Goal: Obtain resource: Download file/media

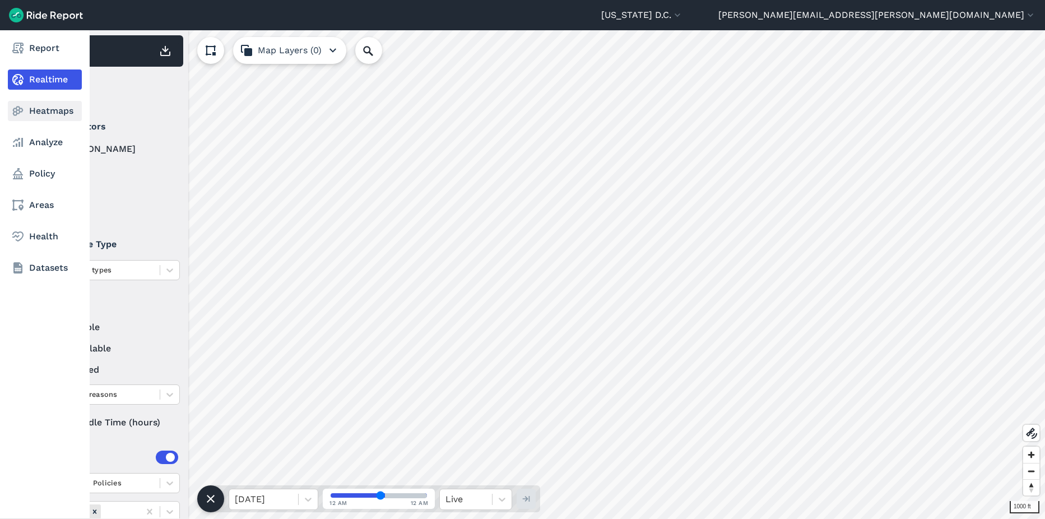
click at [54, 115] on link "Heatmaps" at bounding box center [45, 111] width 74 height 20
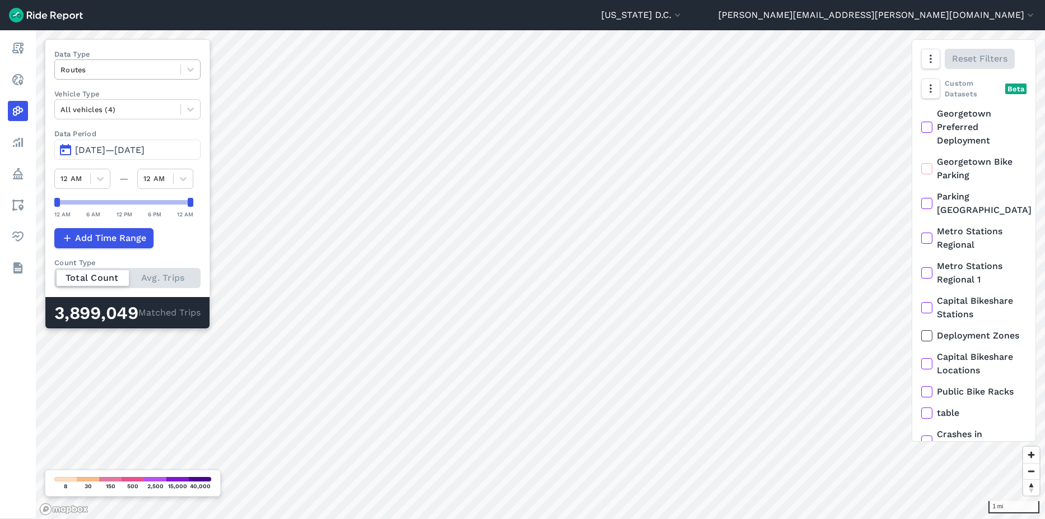
click at [120, 74] on div at bounding box center [117, 69] width 114 height 13
click at [165, 69] on div at bounding box center [117, 69] width 114 height 13
click at [132, 78] on div "Routes" at bounding box center [117, 69] width 125 height 17
click at [142, 70] on div at bounding box center [117, 69] width 114 height 13
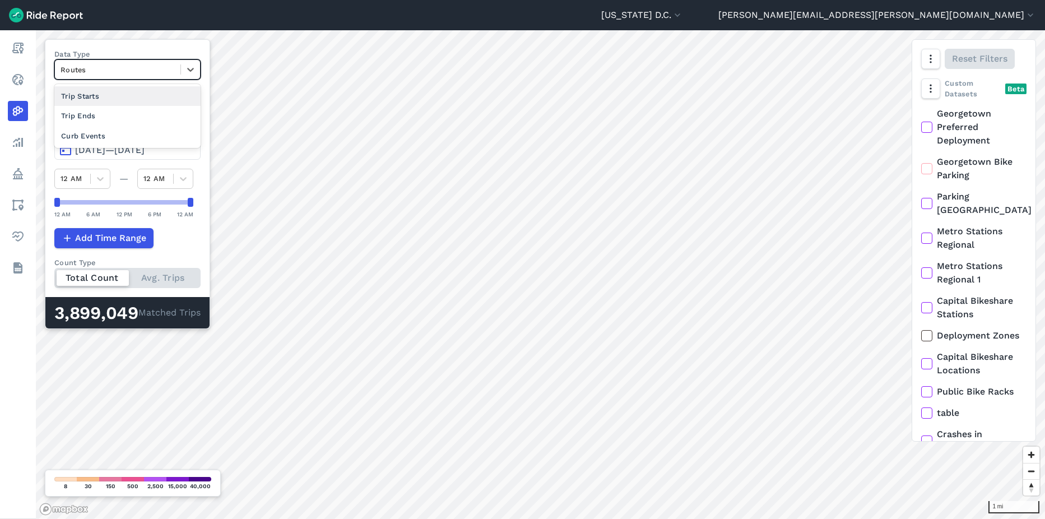
click at [134, 95] on div "Trip Starts" at bounding box center [127, 96] width 146 height 20
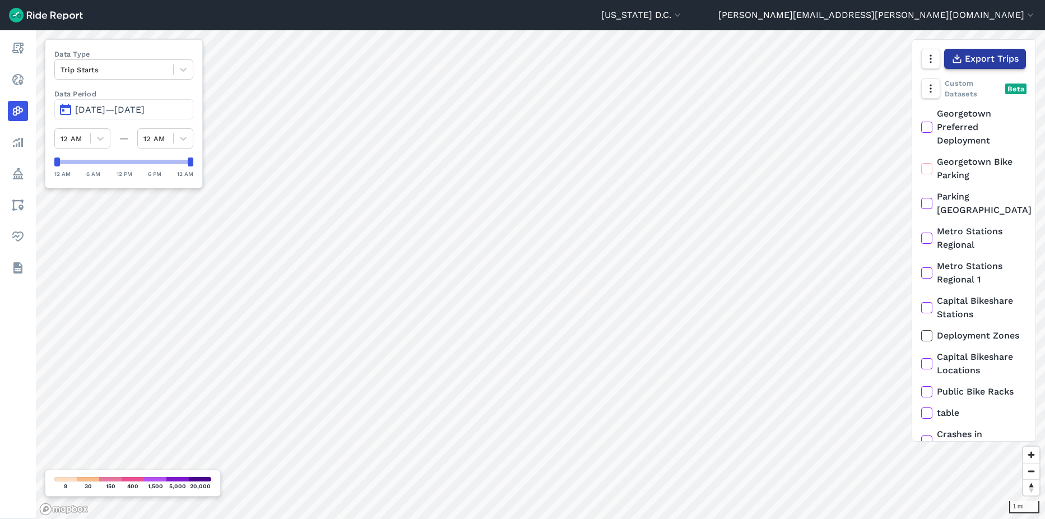
click at [984, 55] on span "Export Trips" at bounding box center [992, 58] width 54 height 13
click at [129, 110] on span "Jun 18, 2025—Sep 16, 2025" at bounding box center [109, 109] width 69 height 11
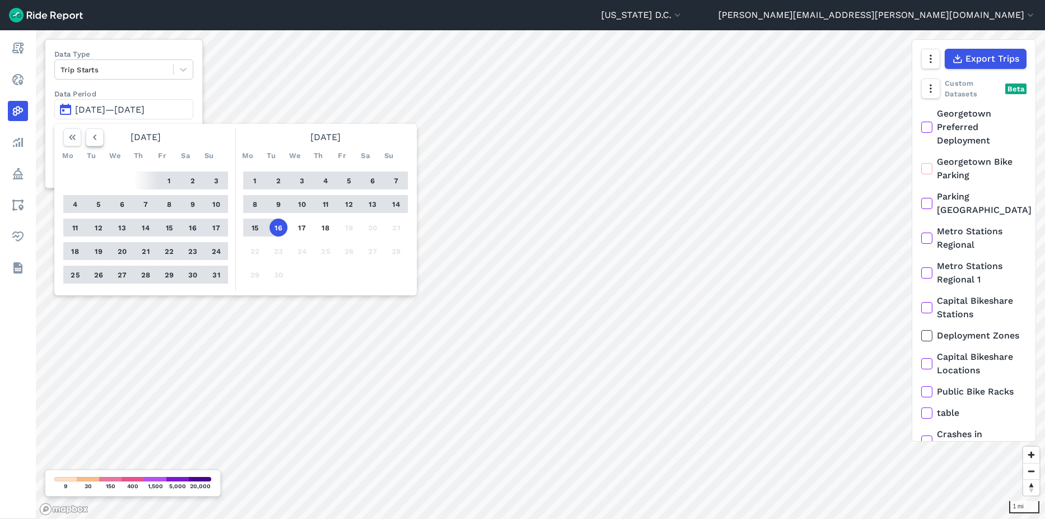
click at [101, 141] on button "button" at bounding box center [95, 137] width 18 height 18
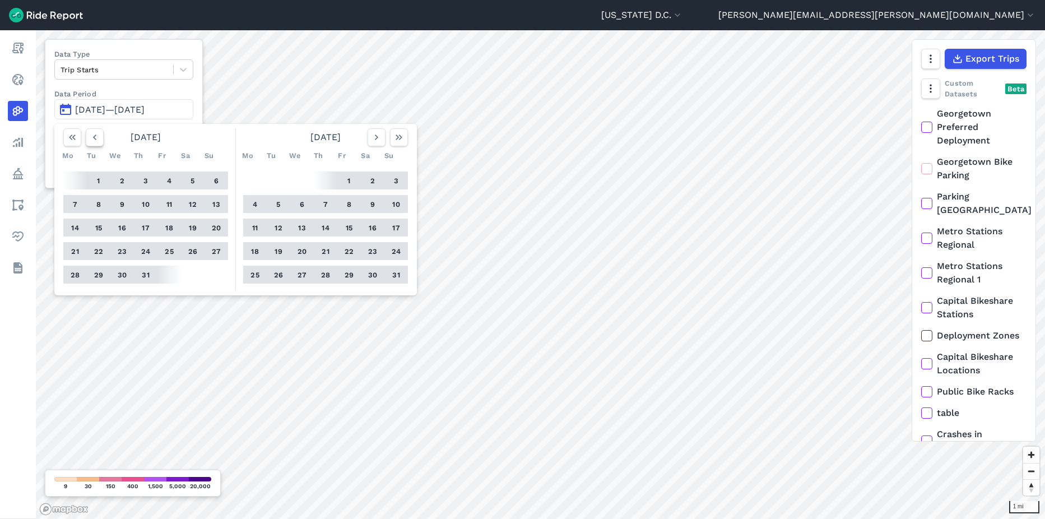
click at [101, 141] on button "button" at bounding box center [95, 137] width 18 height 18
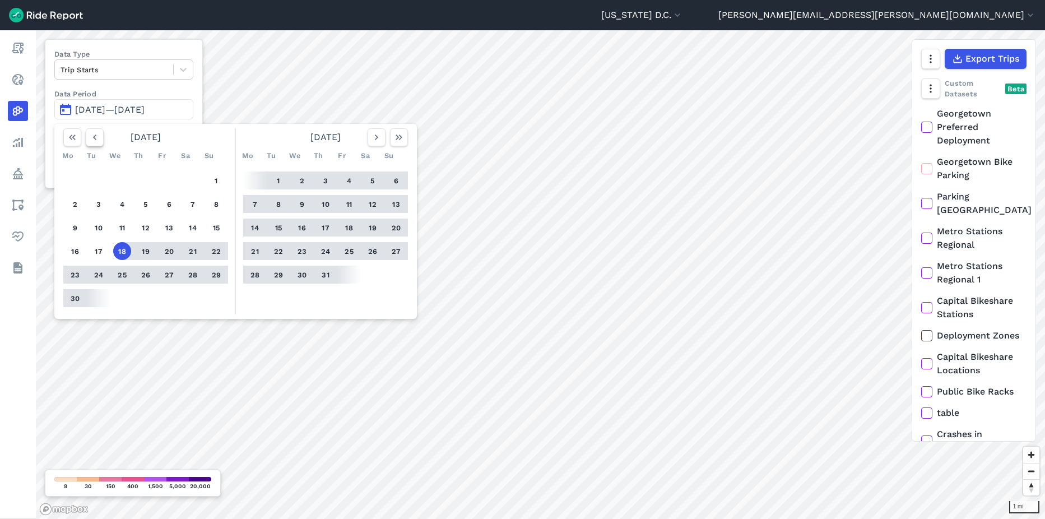
click at [101, 141] on button "button" at bounding box center [95, 137] width 18 height 18
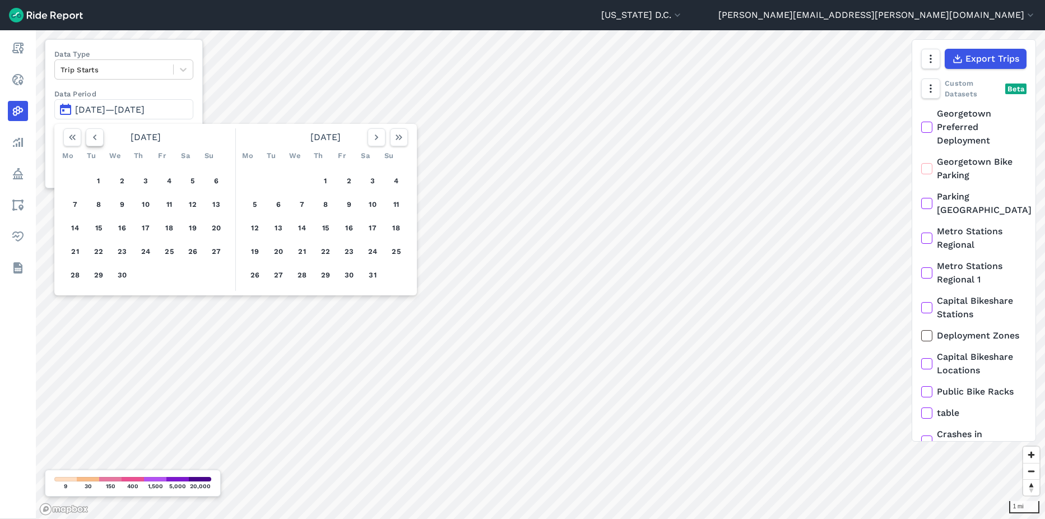
click at [101, 141] on button "button" at bounding box center [95, 137] width 18 height 18
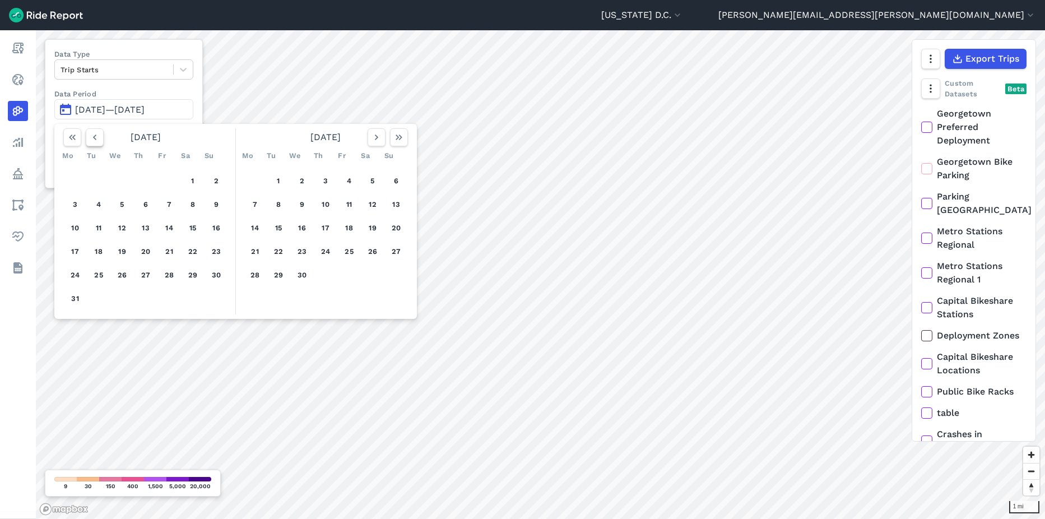
click at [101, 141] on button "button" at bounding box center [95, 137] width 18 height 18
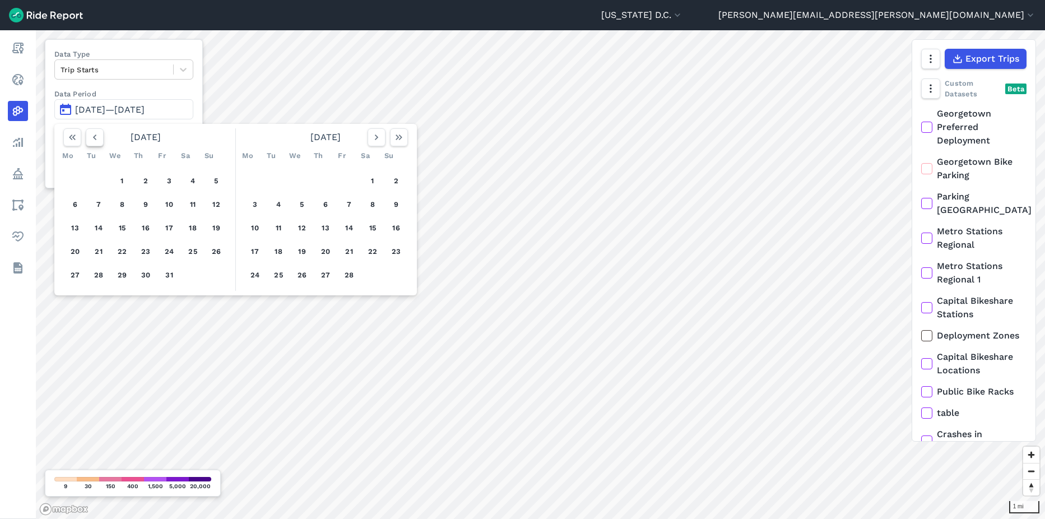
click at [101, 141] on button "button" at bounding box center [95, 137] width 18 height 18
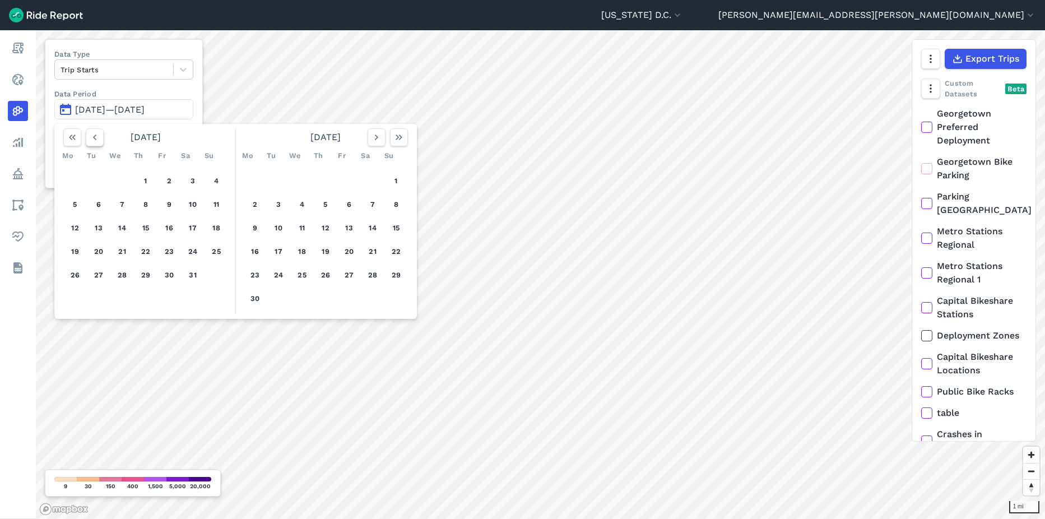
click at [101, 141] on button "button" at bounding box center [95, 137] width 18 height 18
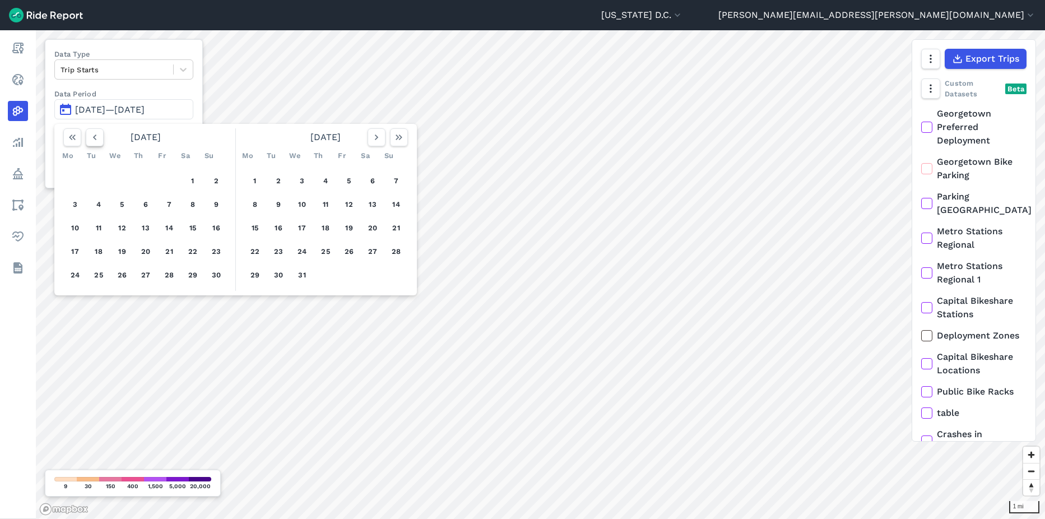
click at [101, 141] on button "button" at bounding box center [95, 137] width 18 height 18
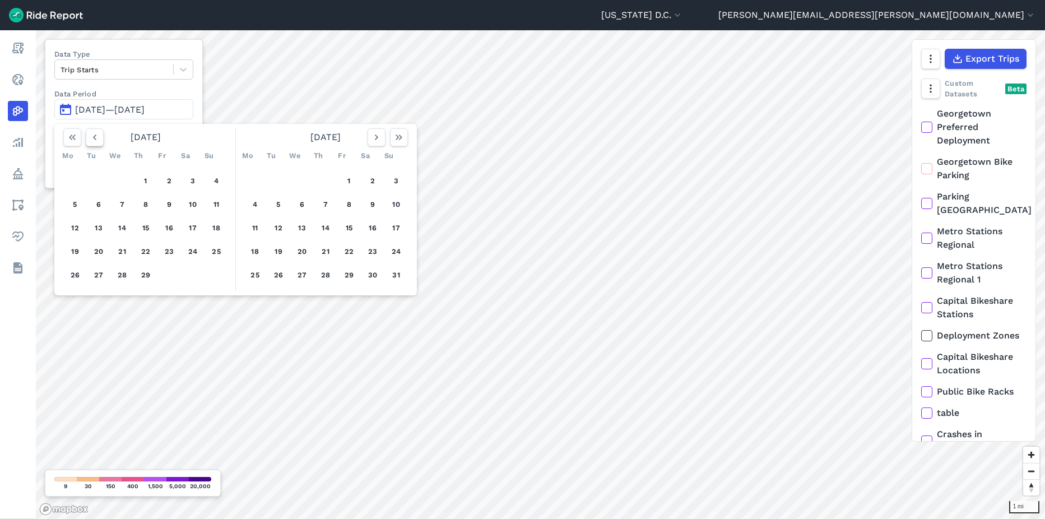
click at [101, 141] on button "button" at bounding box center [95, 137] width 18 height 18
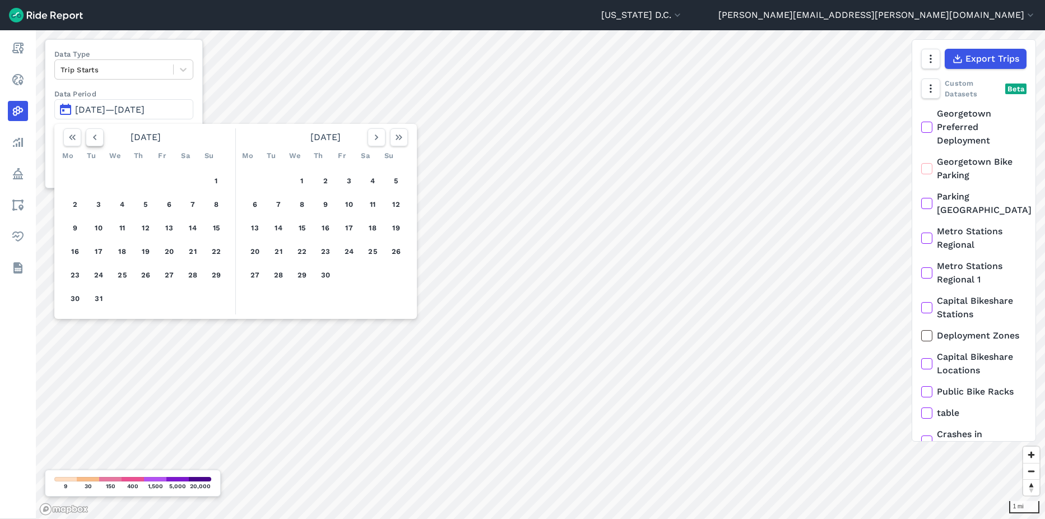
click at [101, 141] on button "button" at bounding box center [95, 137] width 18 height 18
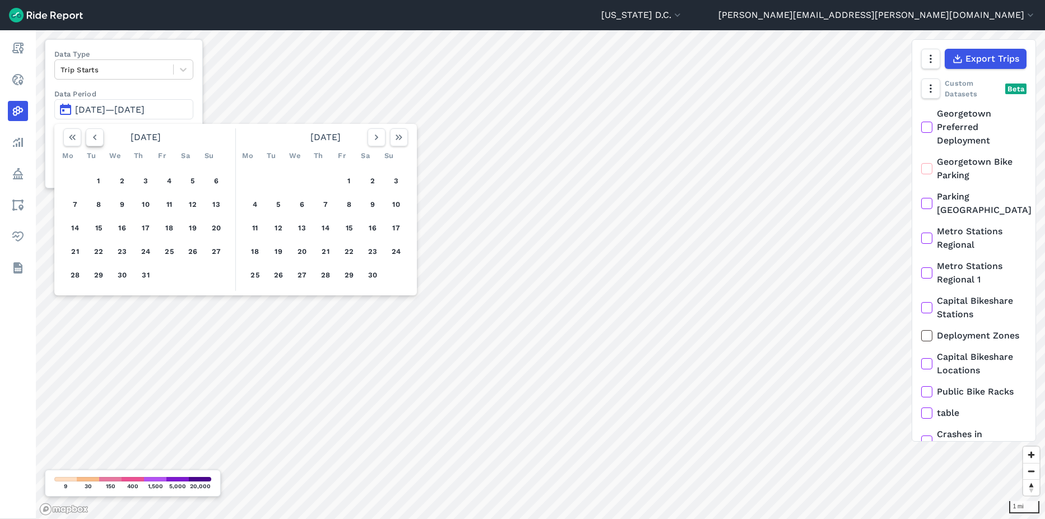
click at [101, 141] on button "button" at bounding box center [95, 137] width 18 height 18
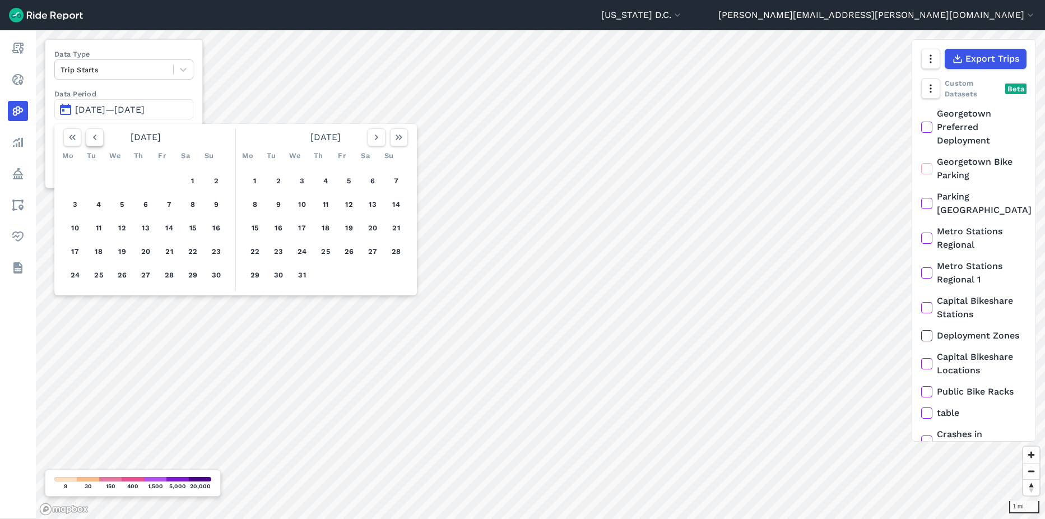
click at [100, 141] on button "button" at bounding box center [95, 137] width 18 height 18
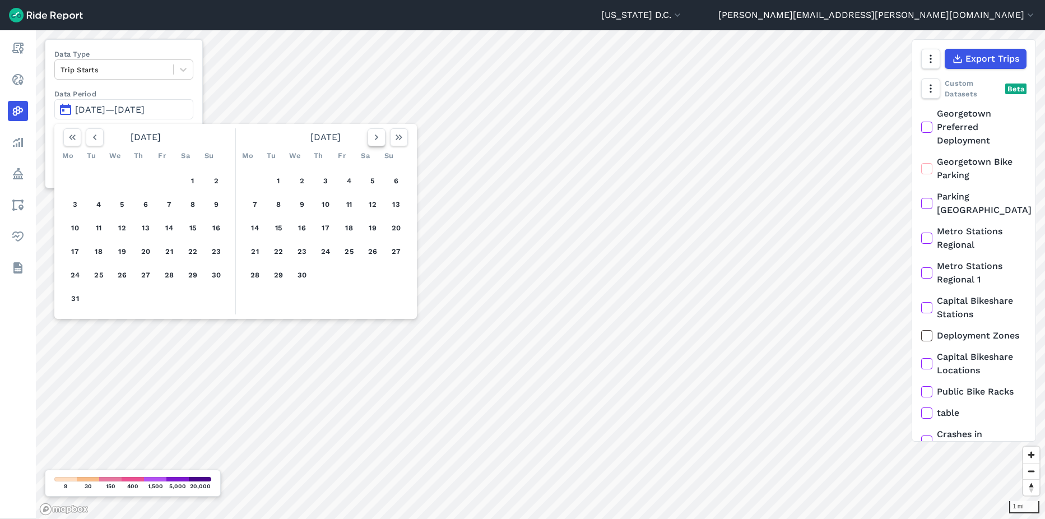
click at [380, 139] on icon "button" at bounding box center [376, 137] width 11 height 11
click at [102, 136] on button "button" at bounding box center [95, 137] width 18 height 18
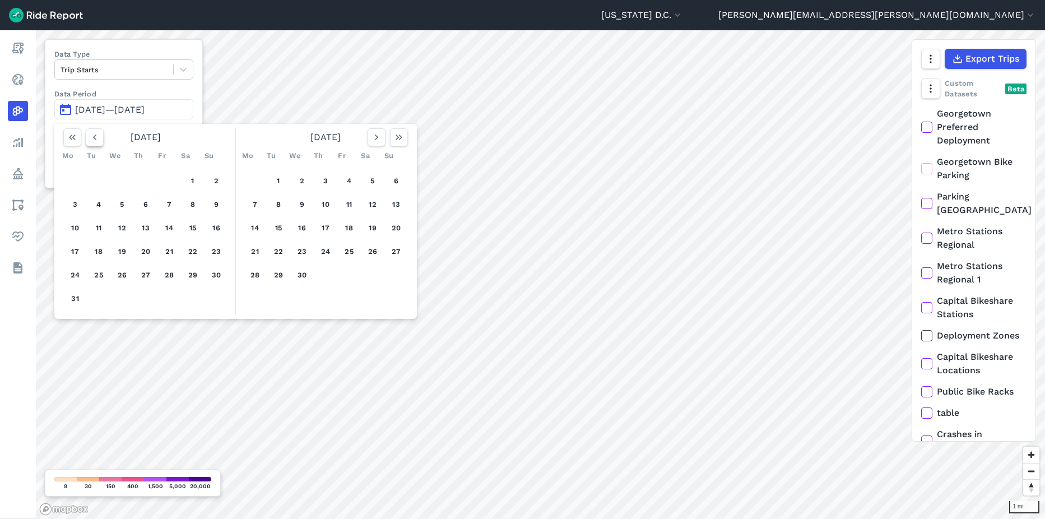
click at [102, 136] on button "button" at bounding box center [95, 137] width 18 height 18
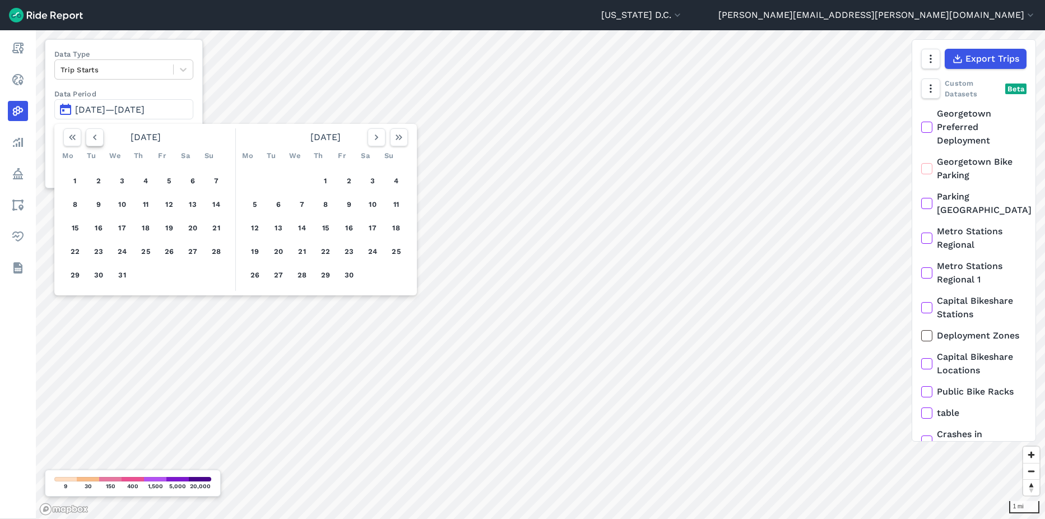
click at [102, 136] on button "button" at bounding box center [95, 137] width 18 height 18
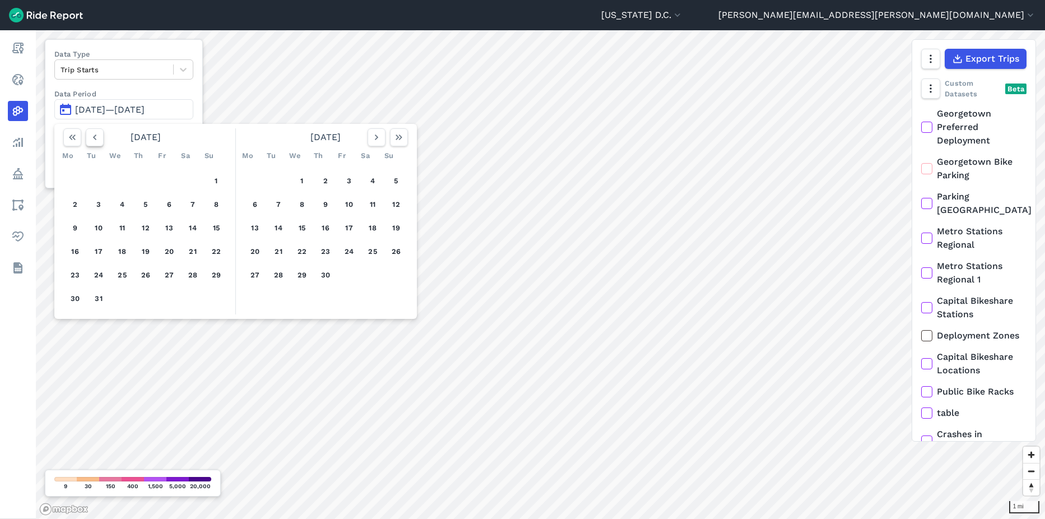
click at [102, 136] on button "button" at bounding box center [95, 137] width 18 height 18
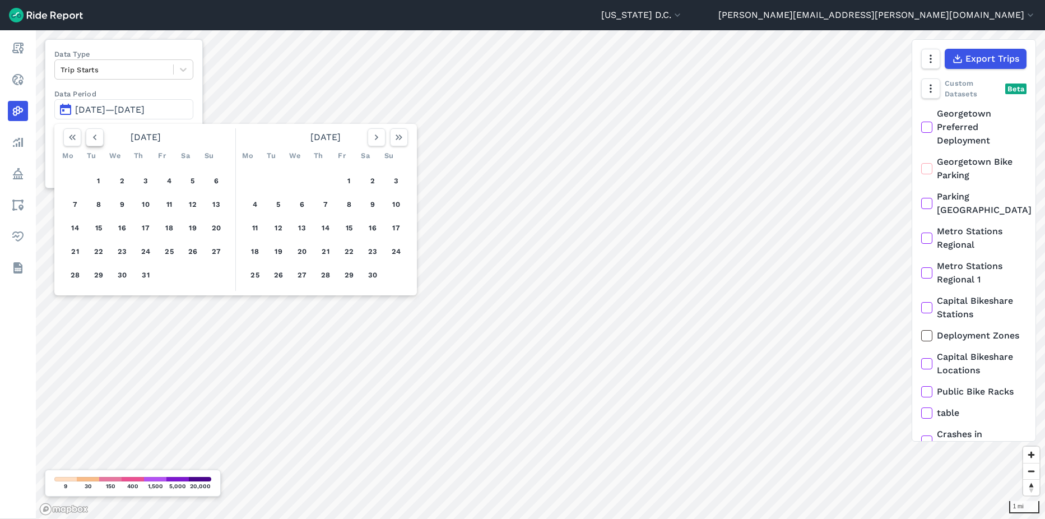
click at [102, 136] on button "button" at bounding box center [95, 137] width 18 height 18
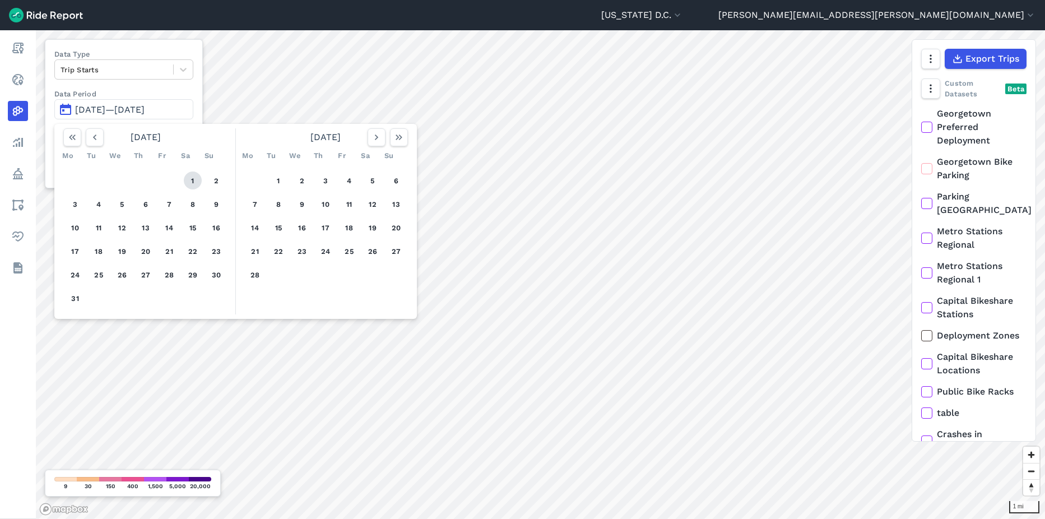
click at [201, 180] on button "1" at bounding box center [193, 180] width 18 height 18
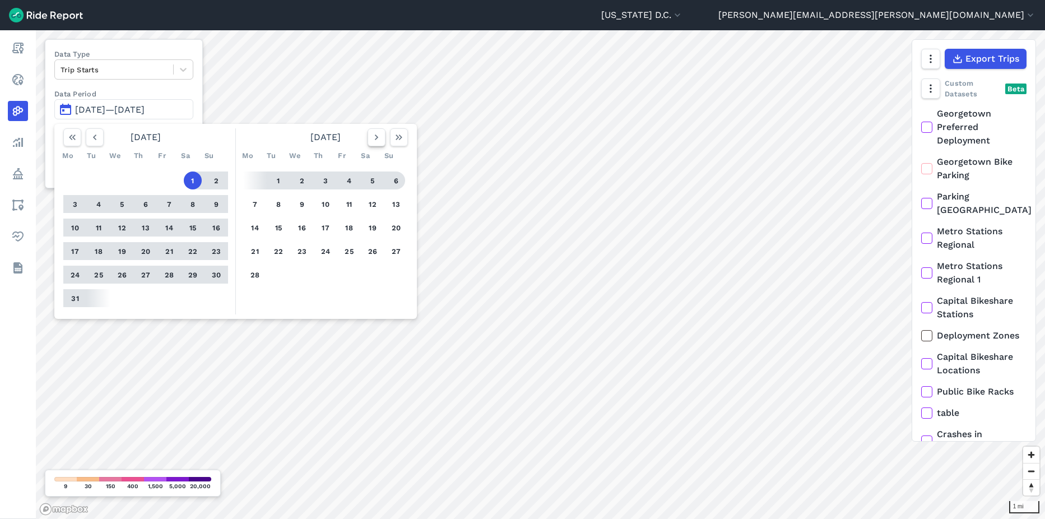
click at [377, 143] on icon "button" at bounding box center [376, 137] width 11 height 11
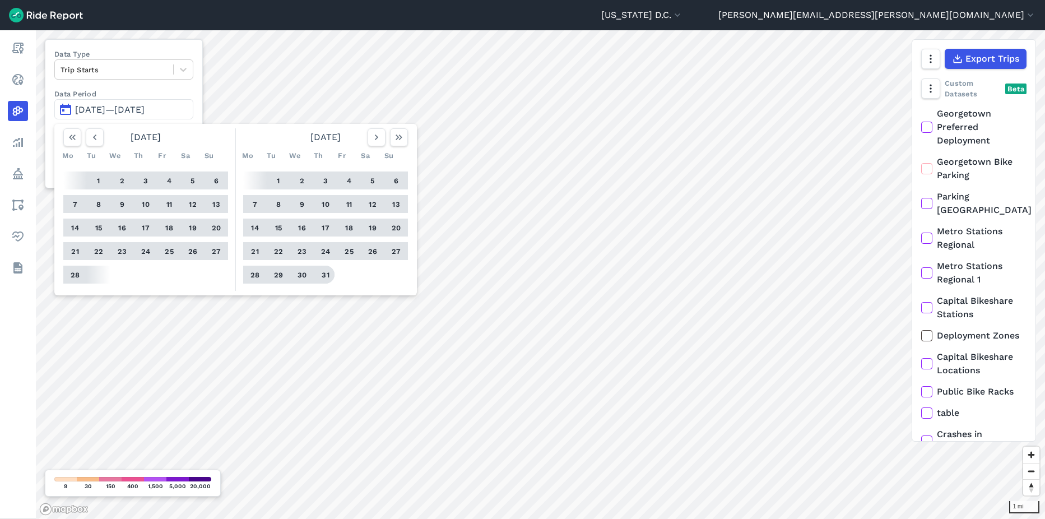
click at [326, 275] on button "31" at bounding box center [325, 274] width 18 height 18
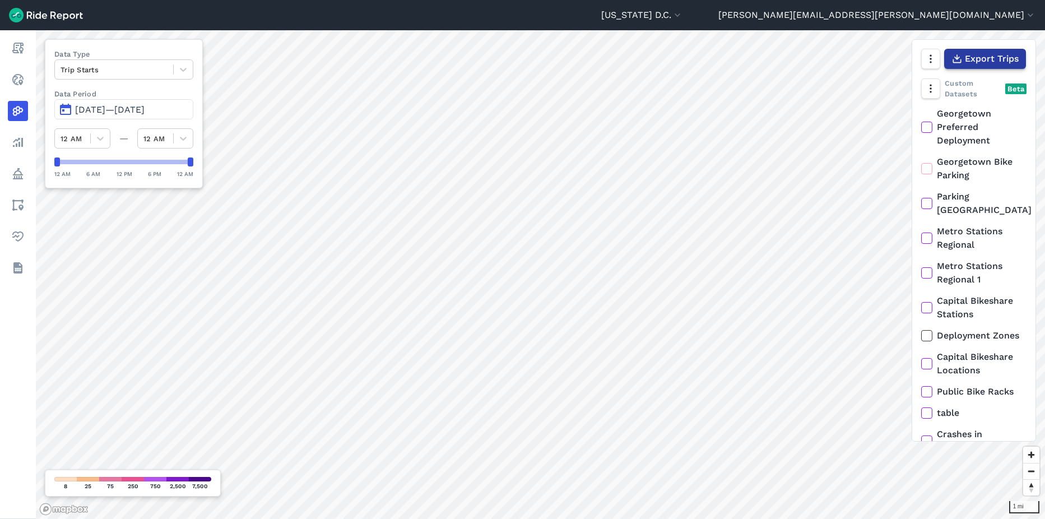
click at [1001, 59] on span "Export Trips" at bounding box center [992, 58] width 54 height 13
click at [961, 58] on icon "button" at bounding box center [956, 58] width 11 height 11
click at [939, 78] on div "Custom Datasets Beta" at bounding box center [973, 88] width 105 height 21
click at [935, 86] on icon "button" at bounding box center [929, 88] width 11 height 11
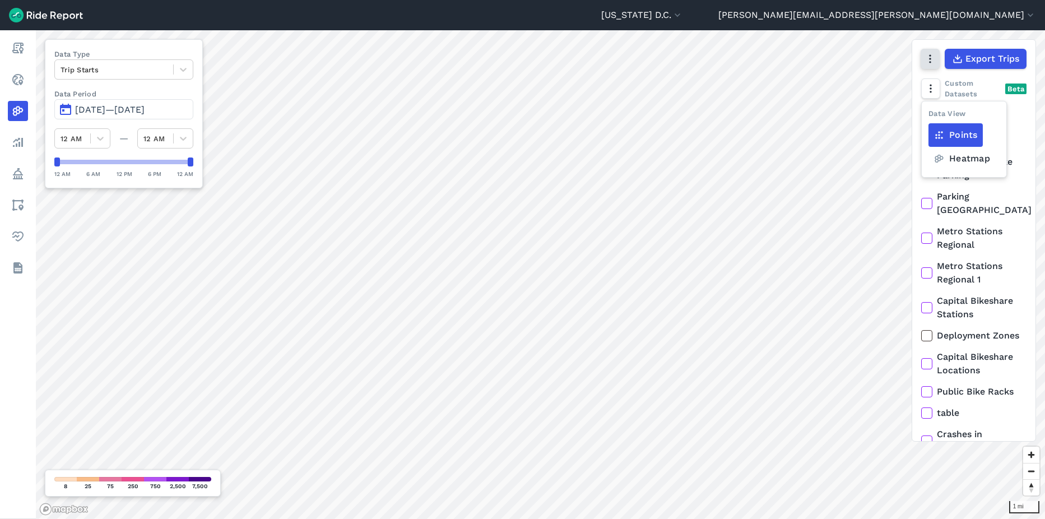
click at [937, 62] on button "button" at bounding box center [929, 59] width 19 height 20
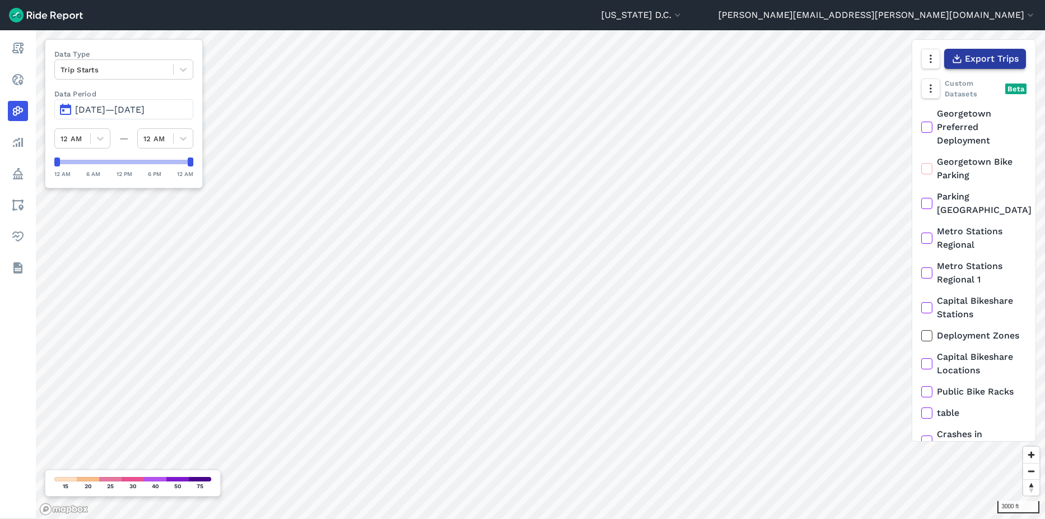
click at [968, 68] on button "Export Trips" at bounding box center [985, 59] width 82 height 20
